Goal: Task Accomplishment & Management: Use online tool/utility

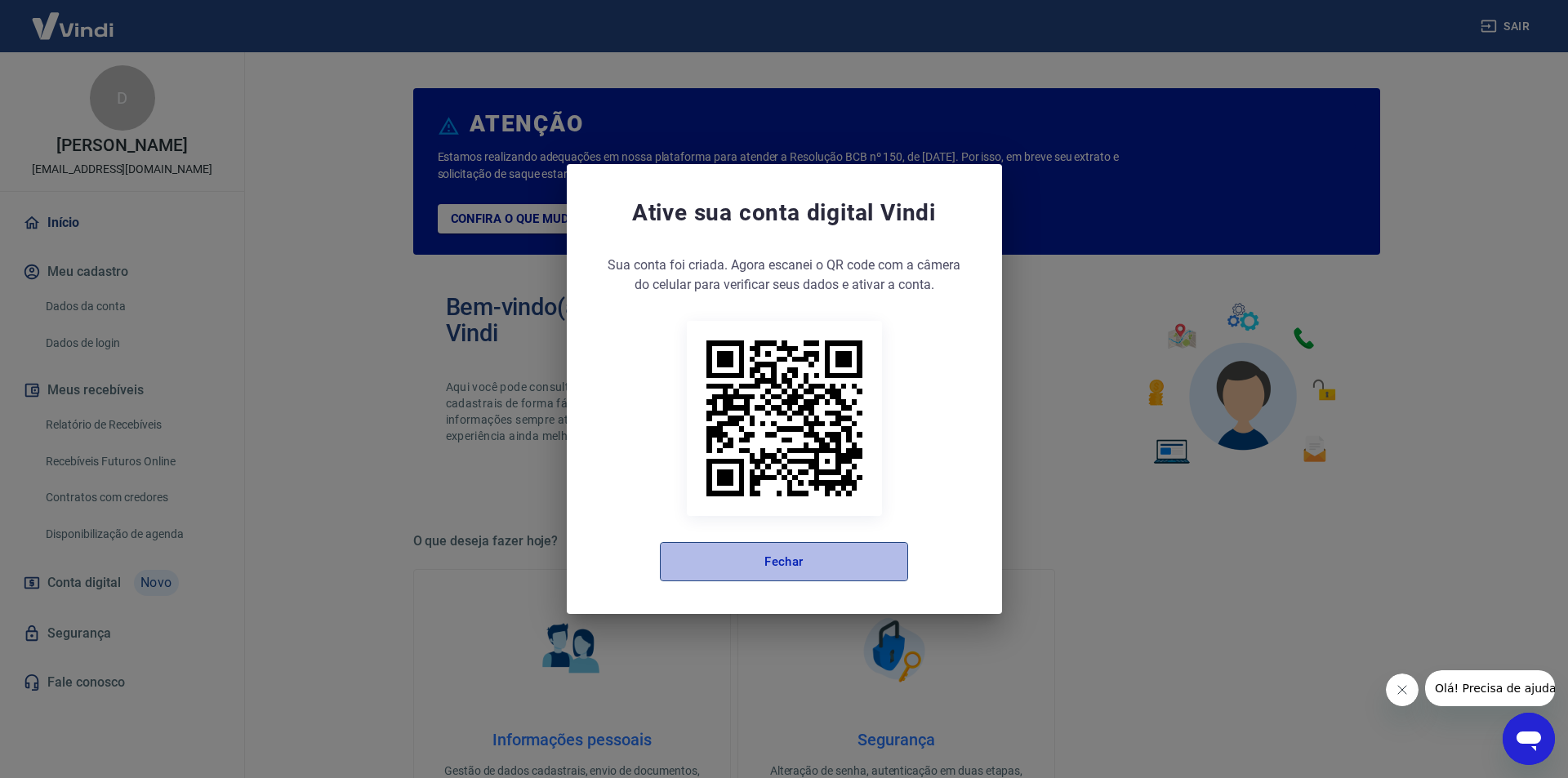
click at [811, 576] on button "Fechar" at bounding box center [784, 561] width 248 height 39
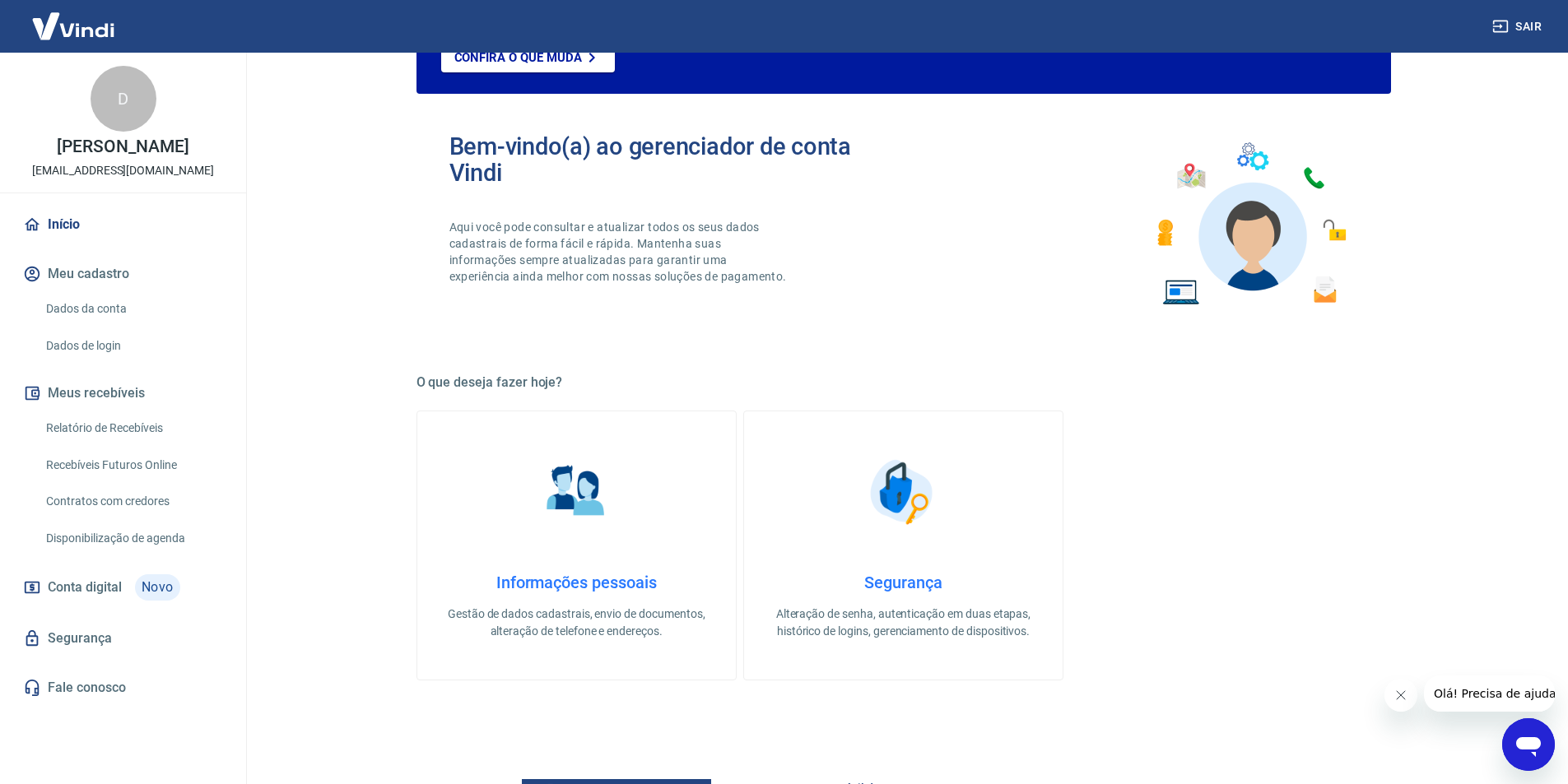
scroll to position [165, 0]
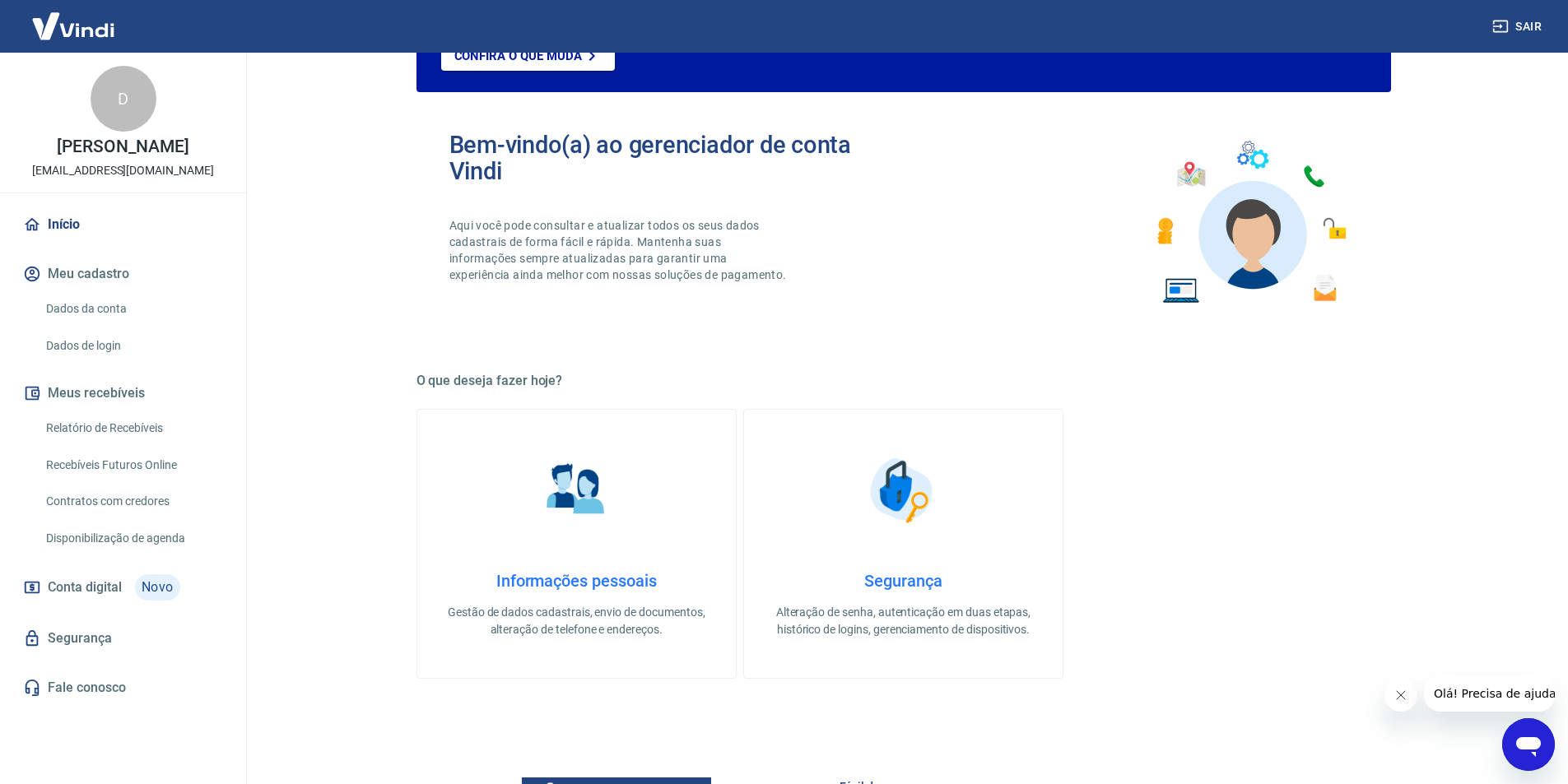
click at [132, 445] on link "Relatório de Recebíveis" at bounding box center [133, 428] width 186 height 34
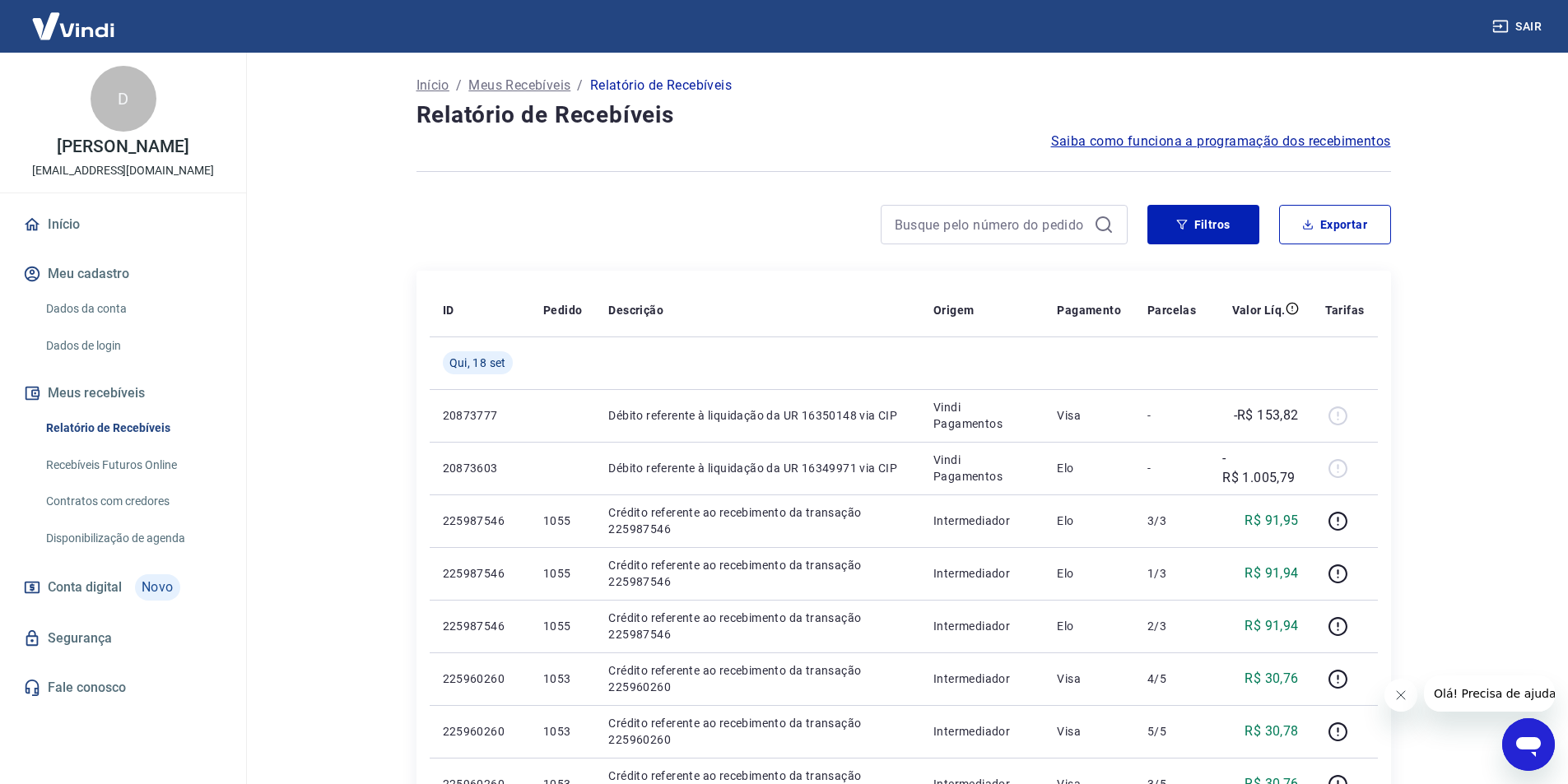
click at [135, 482] on link "Recebíveis Futuros Online" at bounding box center [133, 465] width 186 height 34
